Goal: Information Seeking & Learning: Learn about a topic

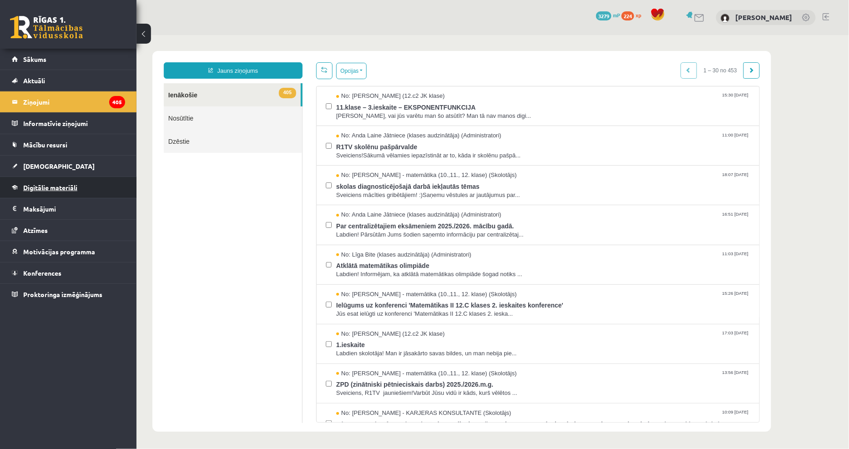
click at [29, 190] on span "Digitālie materiāli" at bounding box center [50, 187] width 54 height 8
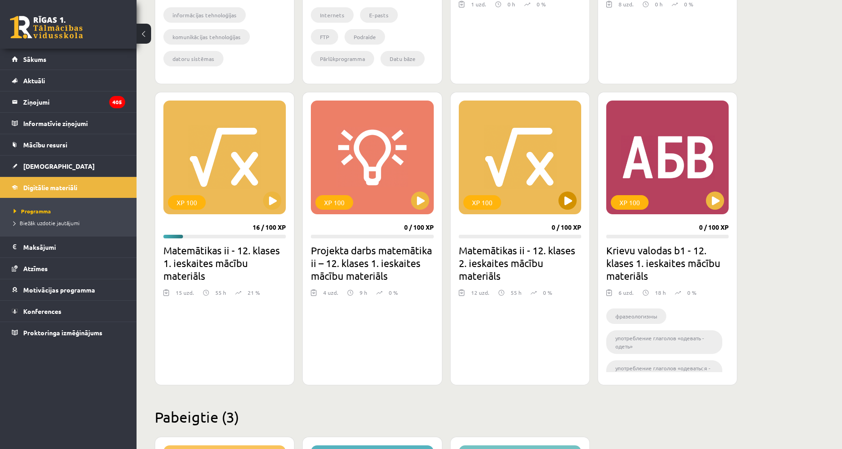
scroll to position [708, 0]
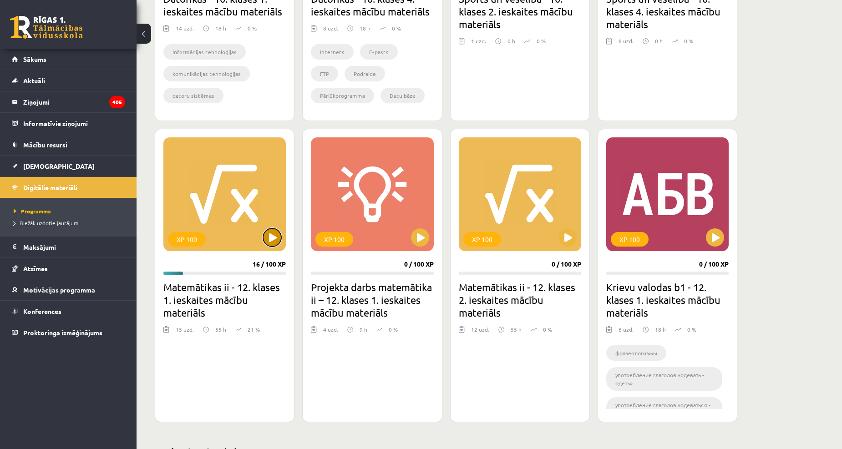
click at [271, 233] on button at bounding box center [272, 238] width 18 height 18
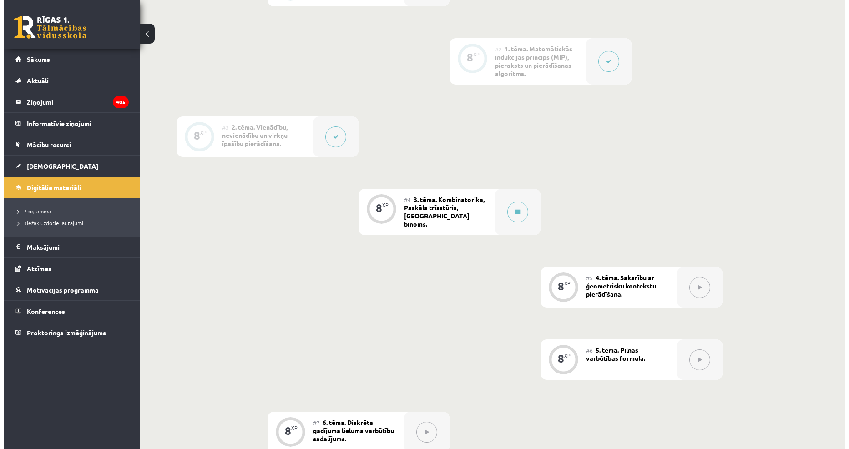
scroll to position [303, 0]
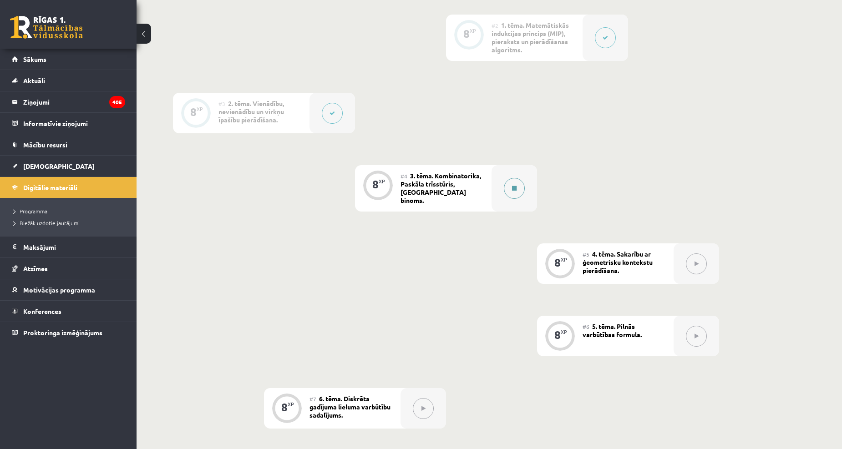
click at [518, 180] on button at bounding box center [514, 188] width 21 height 21
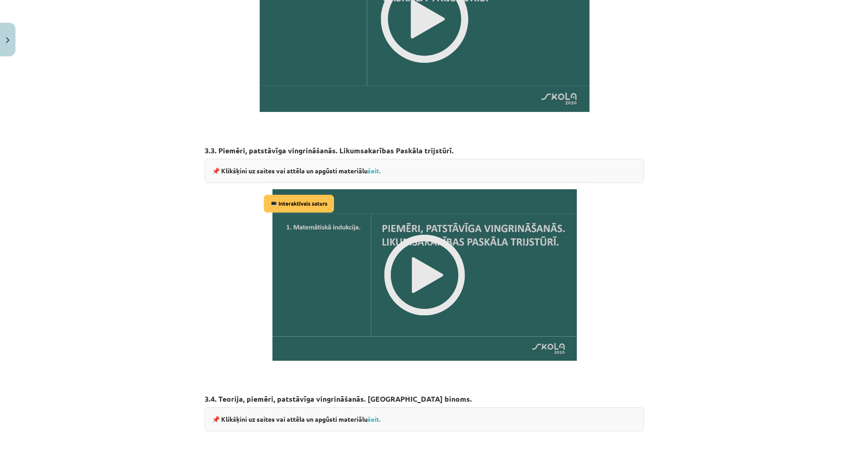
scroll to position [859, 0]
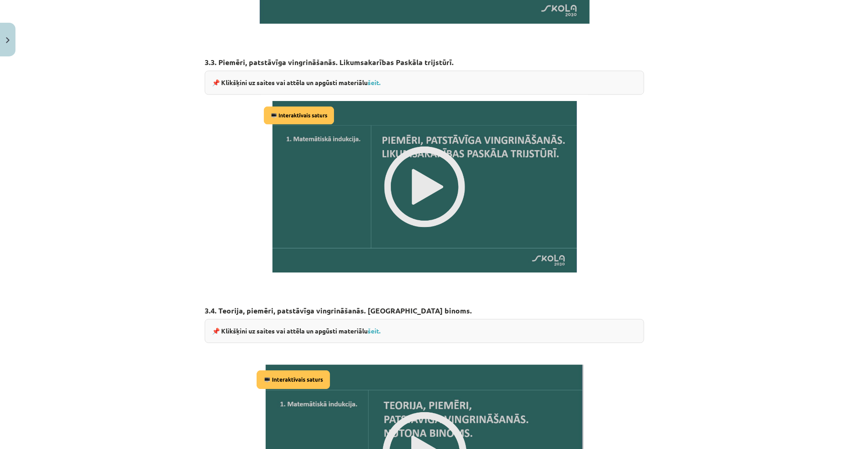
click at [431, 176] on img at bounding box center [424, 187] width 327 height 184
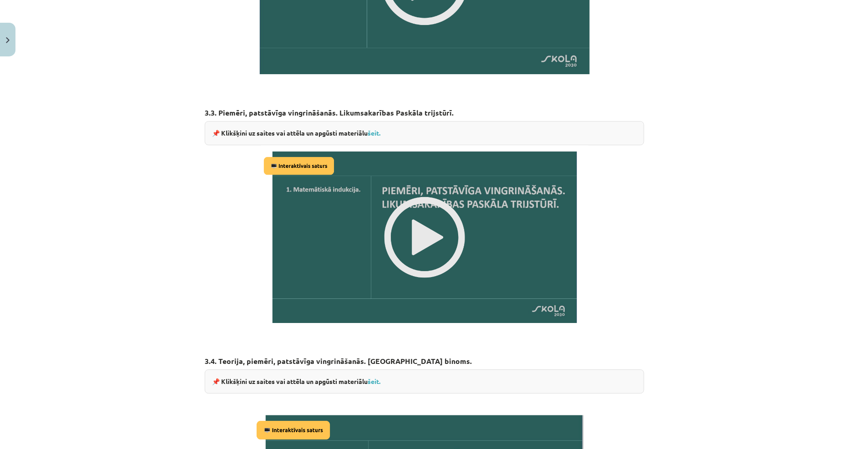
scroll to position [1064, 0]
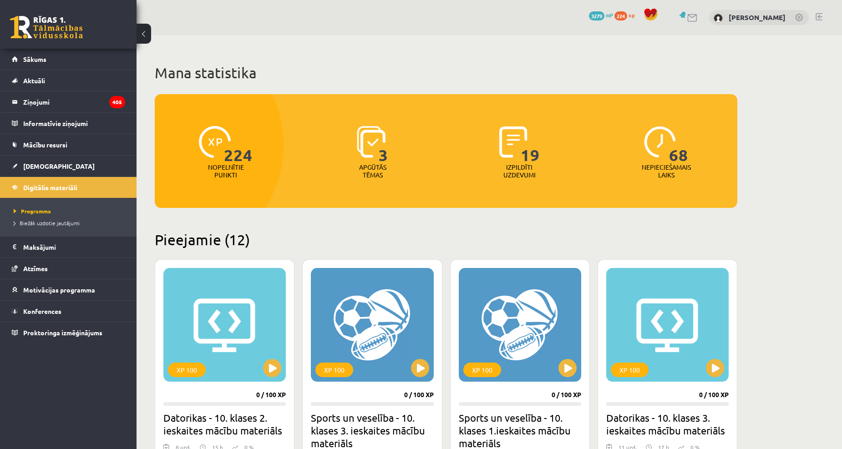
scroll to position [707, 0]
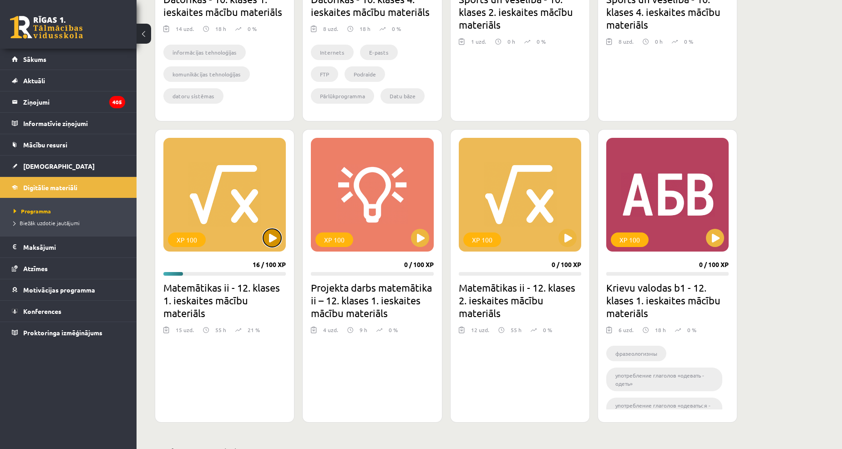
click at [269, 242] on button at bounding box center [272, 238] width 18 height 18
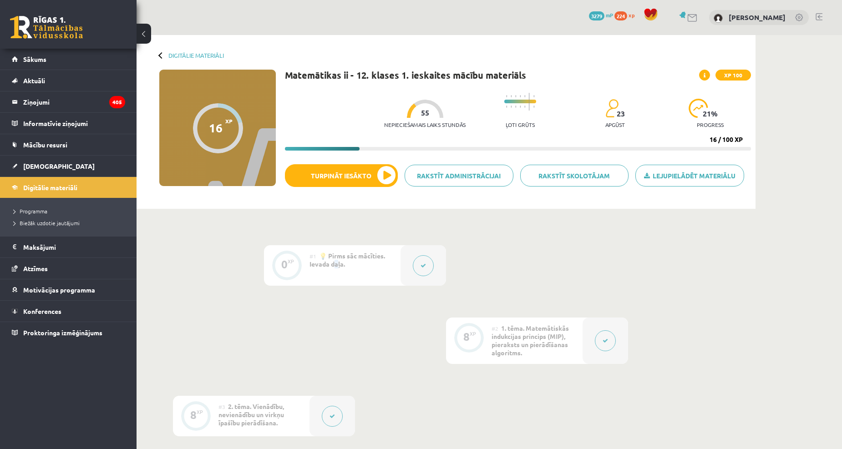
drag, startPoint x: 335, startPoint y: 270, endPoint x: 351, endPoint y: 256, distance: 21.6
click at [343, 264] on div "#1 💡 Pirms sāc mācīties. Ievada daļa." at bounding box center [355, 265] width 91 height 41
click at [424, 275] on button at bounding box center [423, 265] width 21 height 21
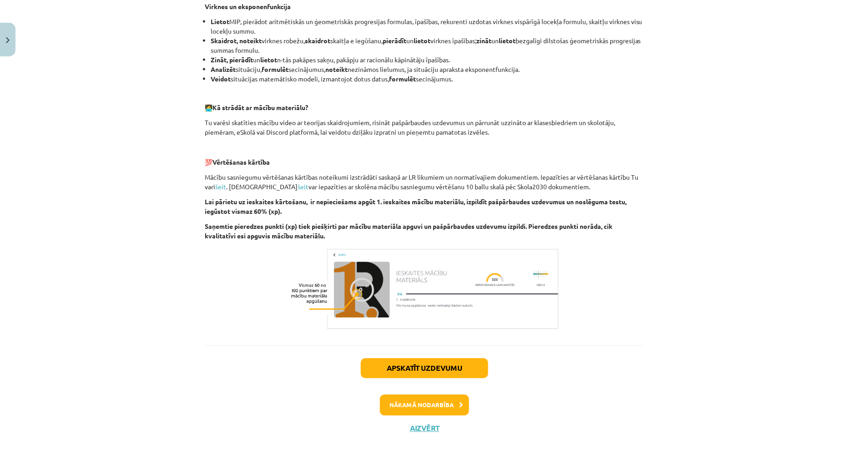
scroll to position [551, 0]
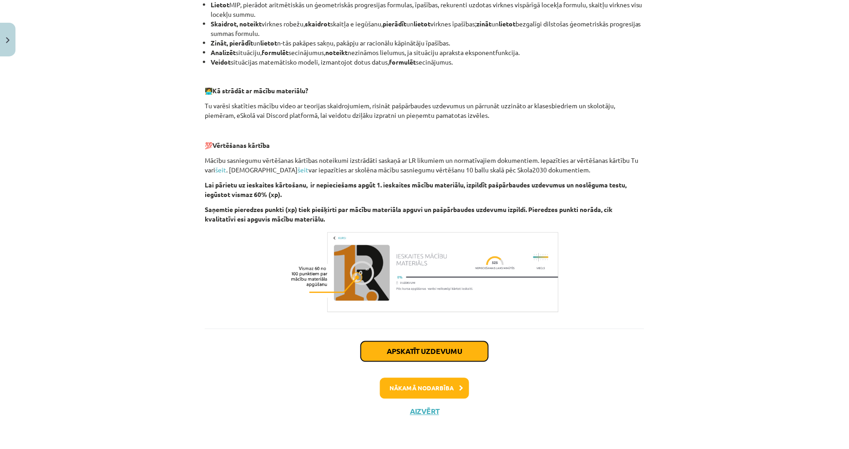
click at [448, 353] on button "Apskatīt uzdevumu" at bounding box center [424, 352] width 127 height 20
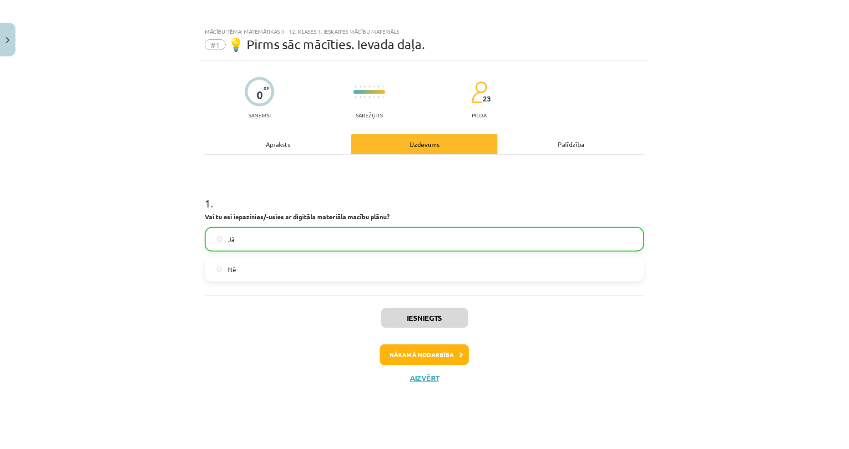
scroll to position [0, 0]
click at [429, 355] on button "Nākamā nodarbība" at bounding box center [424, 355] width 89 height 21
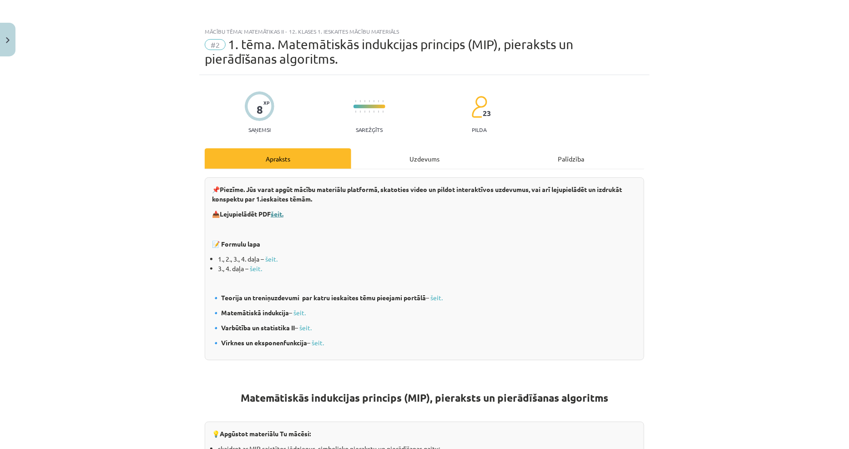
click at [276, 216] on b "šeit." at bounding box center [277, 214] width 13 height 8
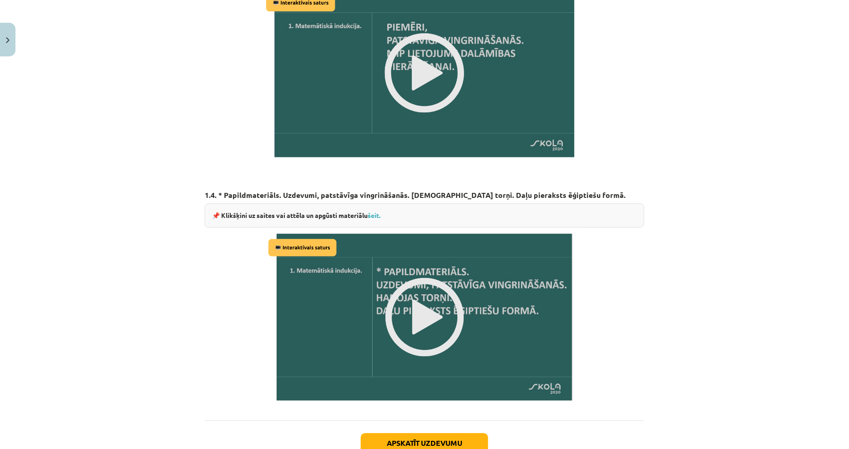
scroll to position [1020, 0]
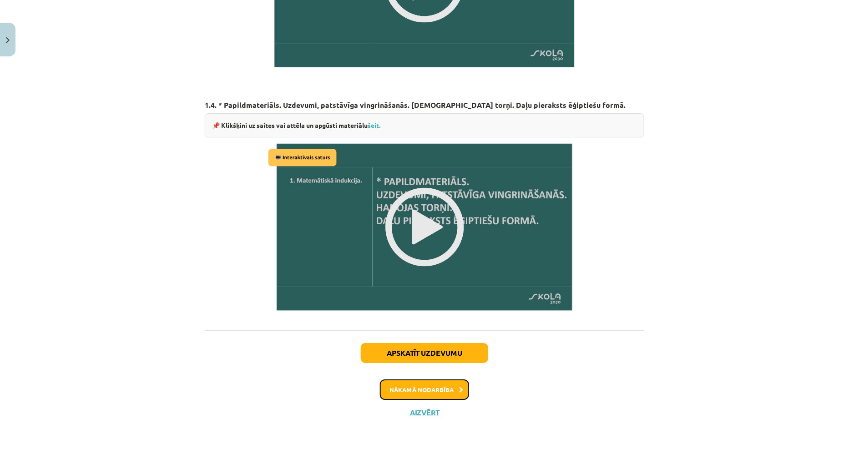
click at [460, 381] on button "Nākamā nodarbība" at bounding box center [424, 390] width 89 height 21
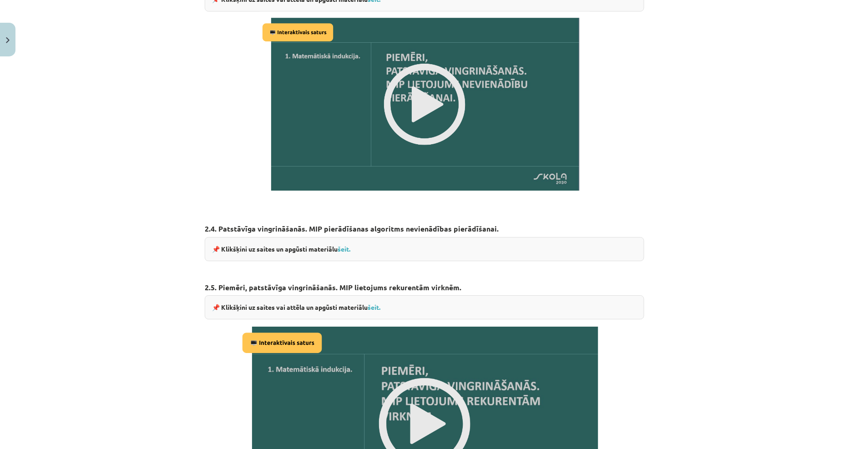
scroll to position [1088, 0]
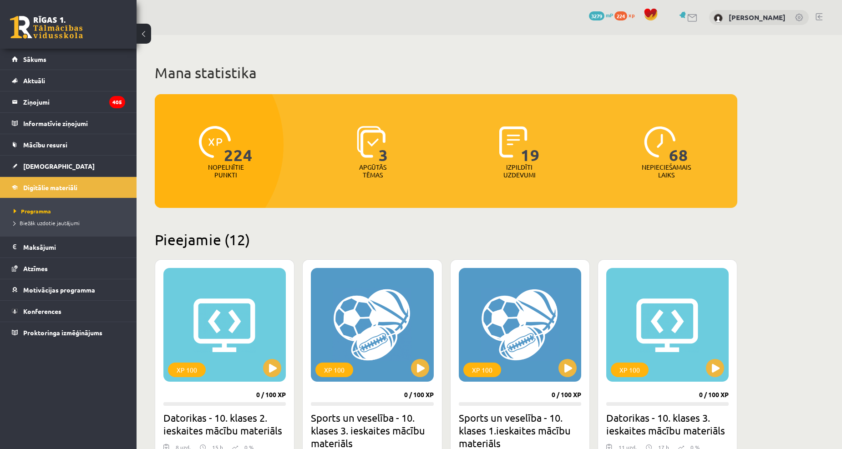
scroll to position [707, 0]
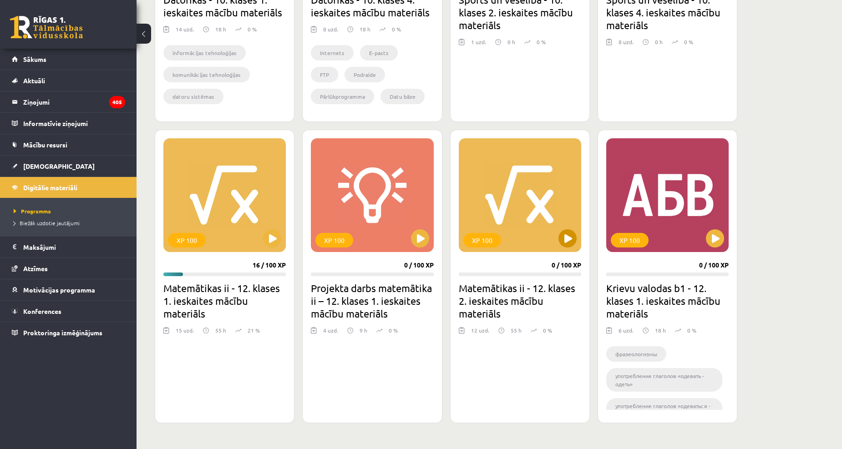
click at [555, 242] on div "XP 100" at bounding box center [520, 195] width 122 height 114
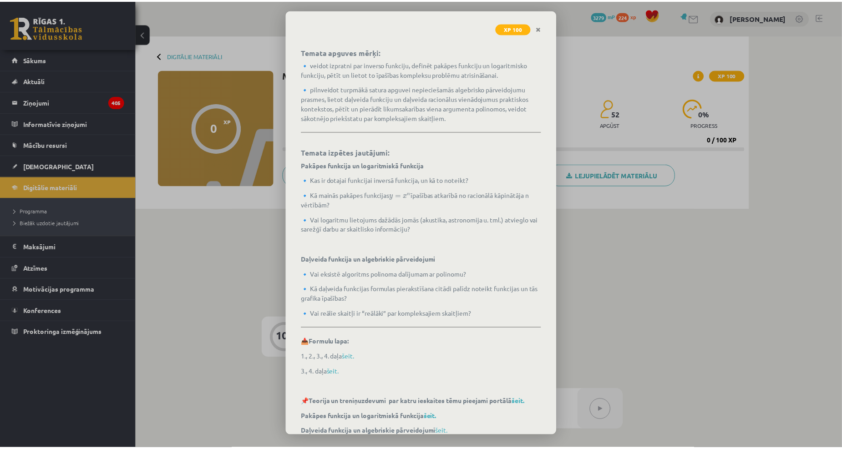
scroll to position [109, 0]
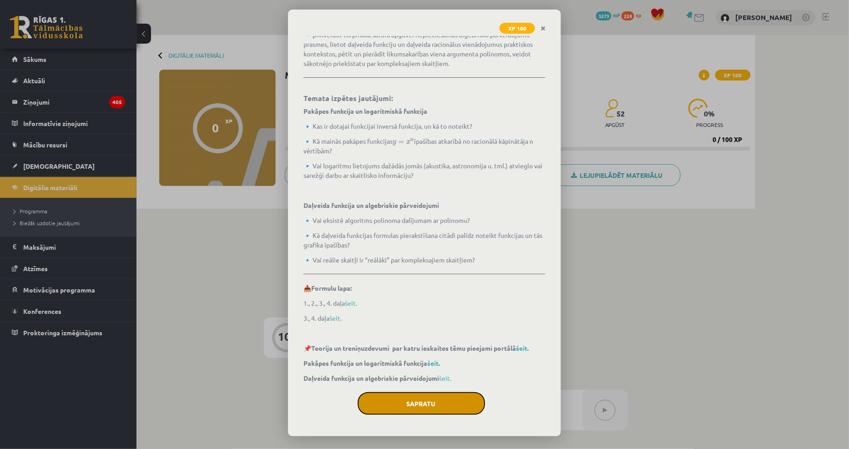
click at [458, 392] on button "Sapratu" at bounding box center [421, 403] width 127 height 23
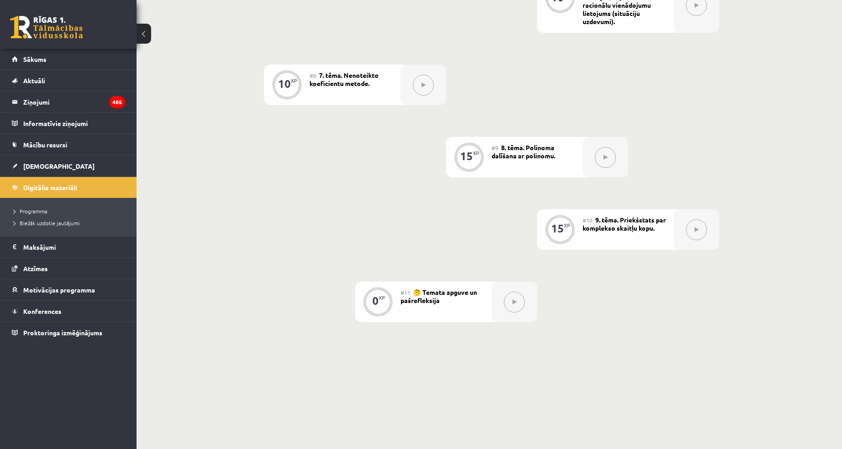
scroll to position [708, 0]
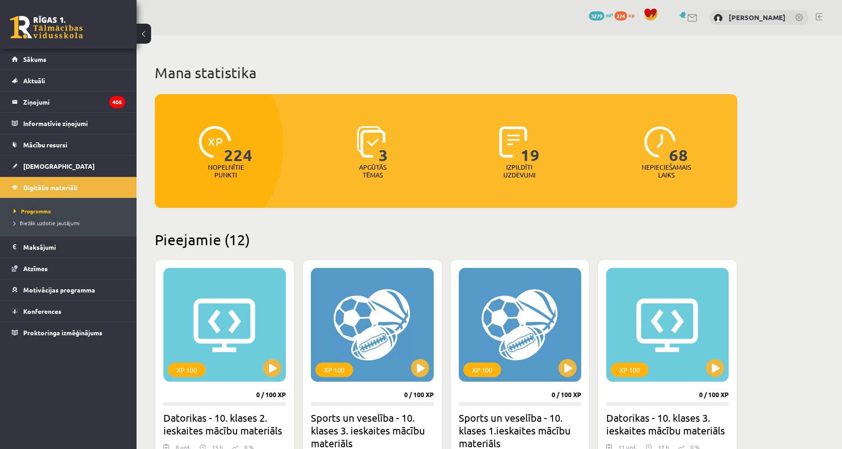
scroll to position [706, 0]
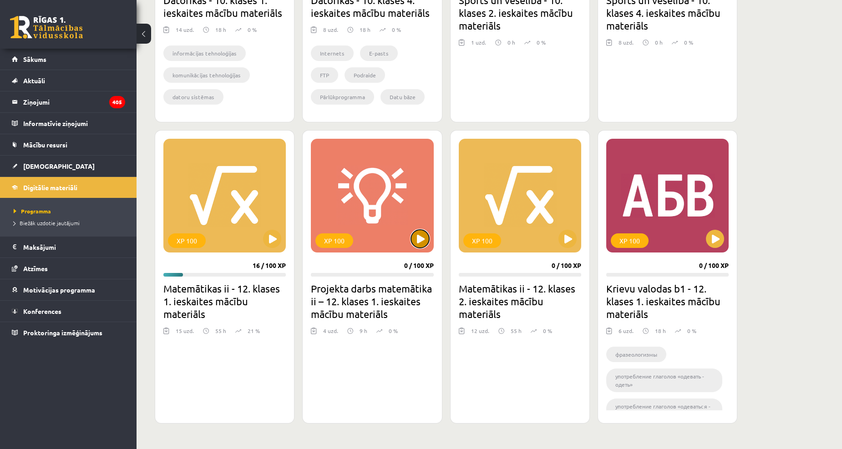
click at [417, 247] on button at bounding box center [420, 239] width 18 height 18
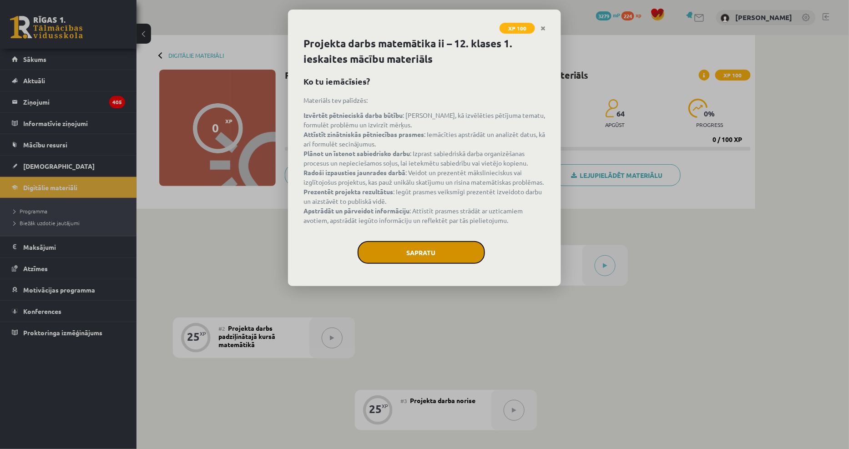
click at [428, 257] on button "Sapratu" at bounding box center [421, 252] width 127 height 23
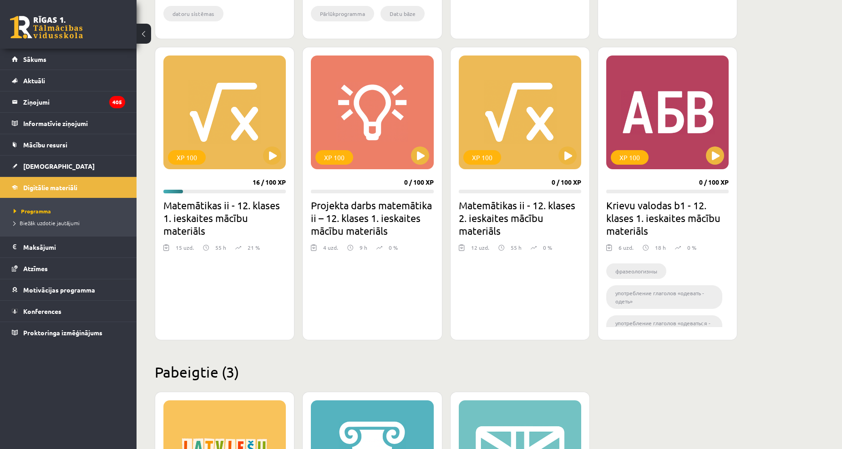
scroll to position [807, 0]
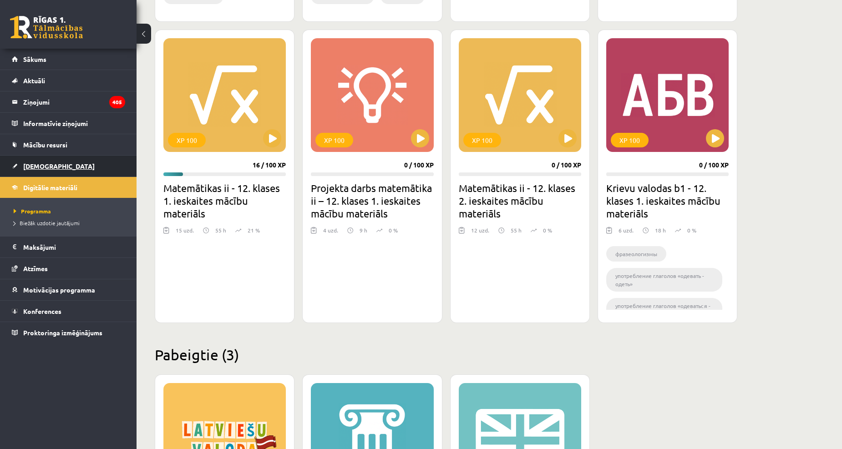
click at [56, 169] on link "[DEMOGRAPHIC_DATA]" at bounding box center [68, 166] width 113 height 21
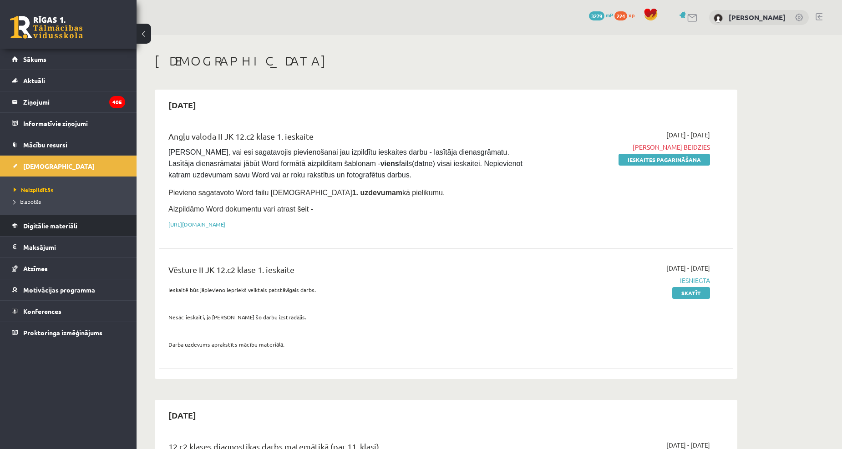
click at [32, 222] on span "Digitālie materiāli" at bounding box center [50, 226] width 54 height 8
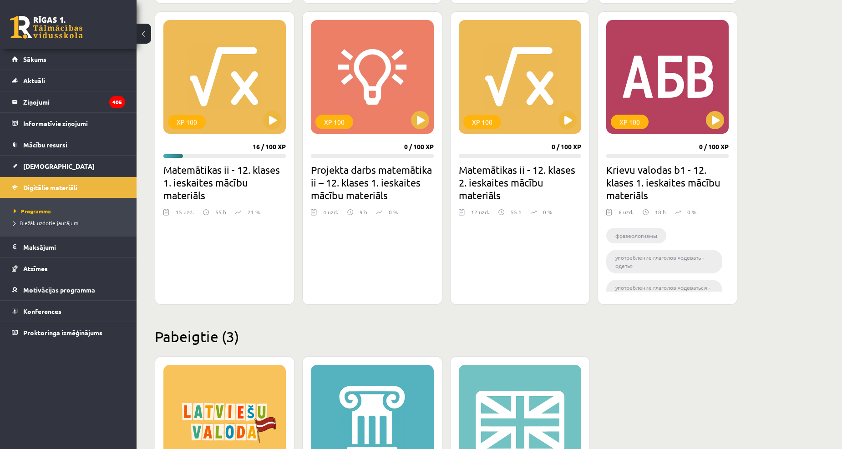
scroll to position [758, 0]
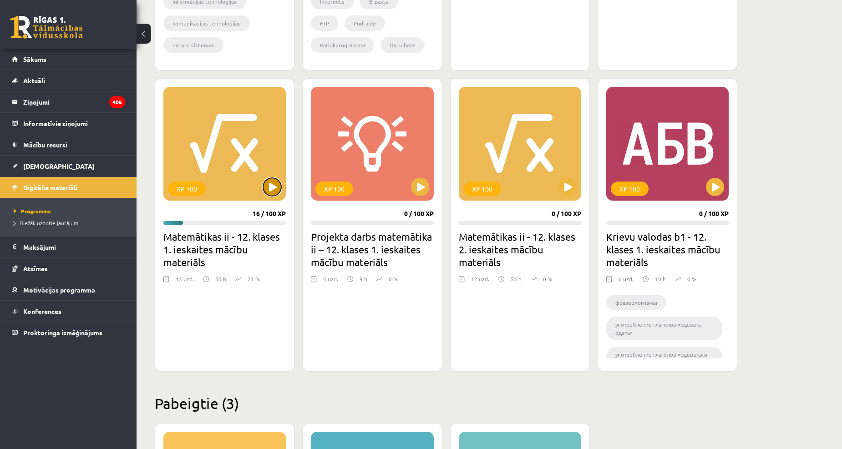
click at [269, 190] on button at bounding box center [272, 187] width 18 height 18
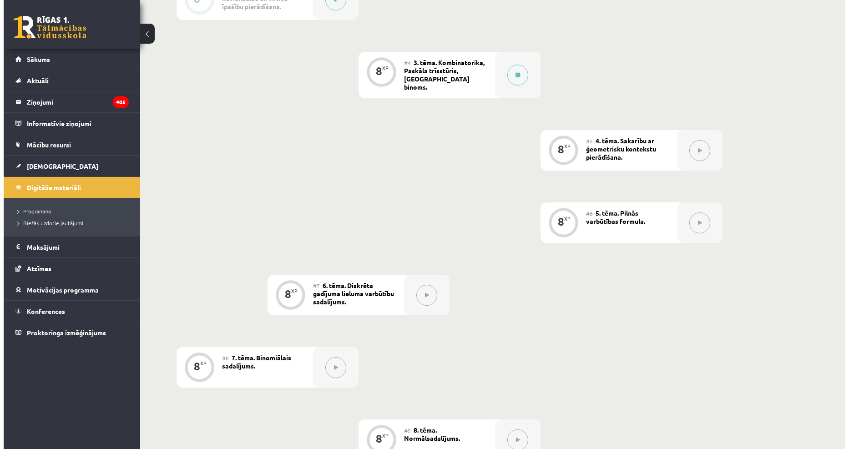
scroll to position [303, 0]
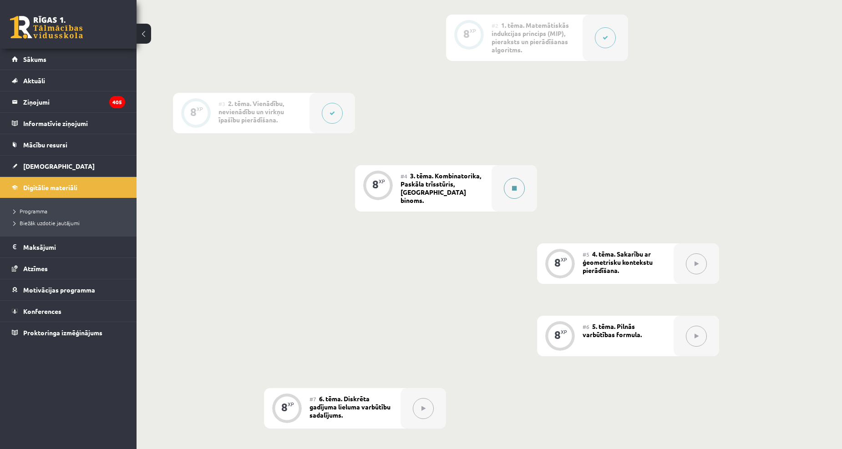
click at [507, 193] on div at bounding box center [515, 188] width 46 height 46
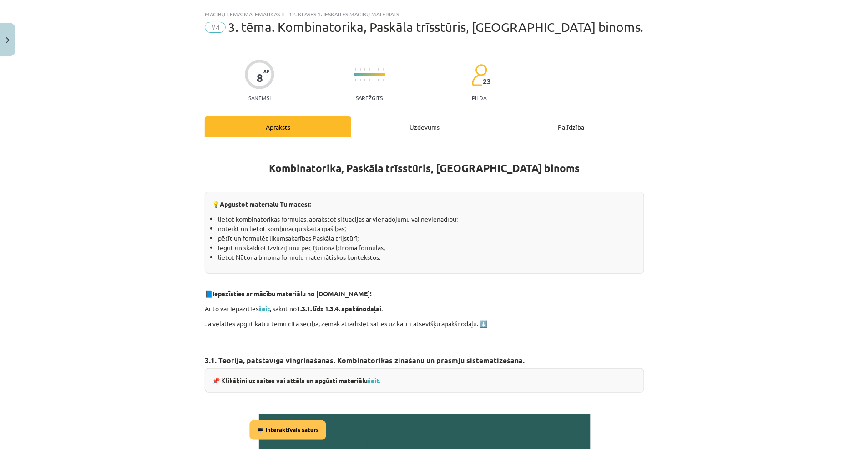
scroll to position [0, 0]
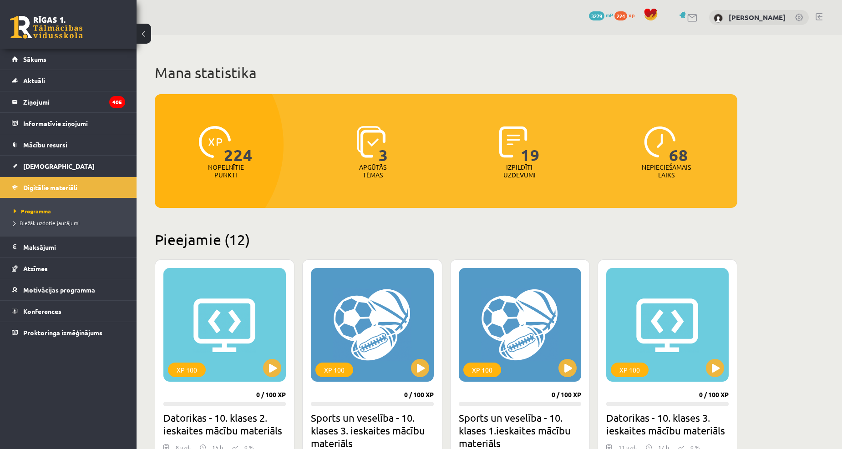
scroll to position [754, 0]
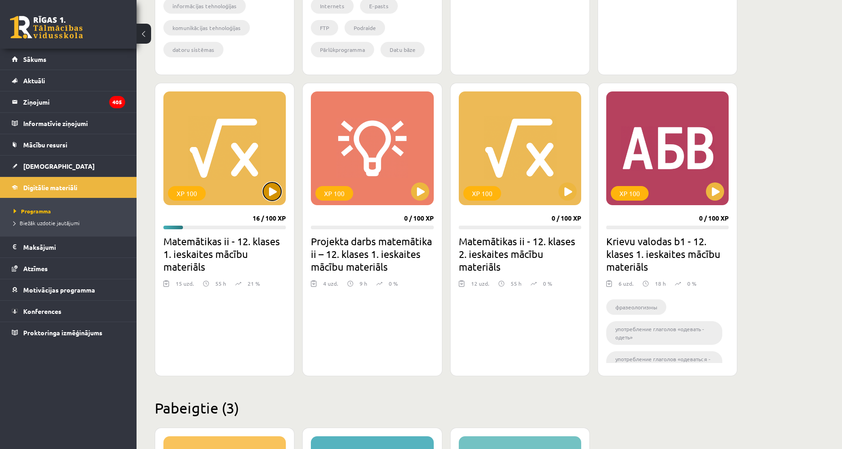
click at [266, 197] on button at bounding box center [272, 192] width 18 height 18
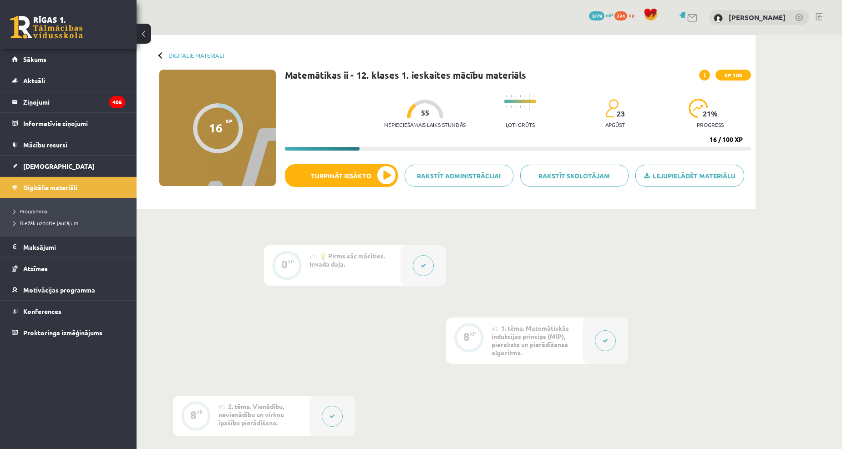
click at [599, 345] on button at bounding box center [605, 340] width 21 height 21
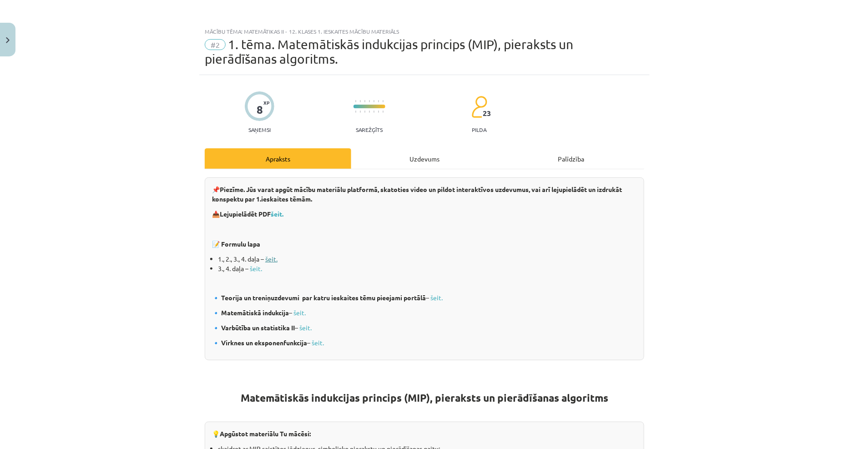
click at [267, 257] on link "šeit." at bounding box center [271, 259] width 12 height 8
